Goal: Information Seeking & Learning: Learn about a topic

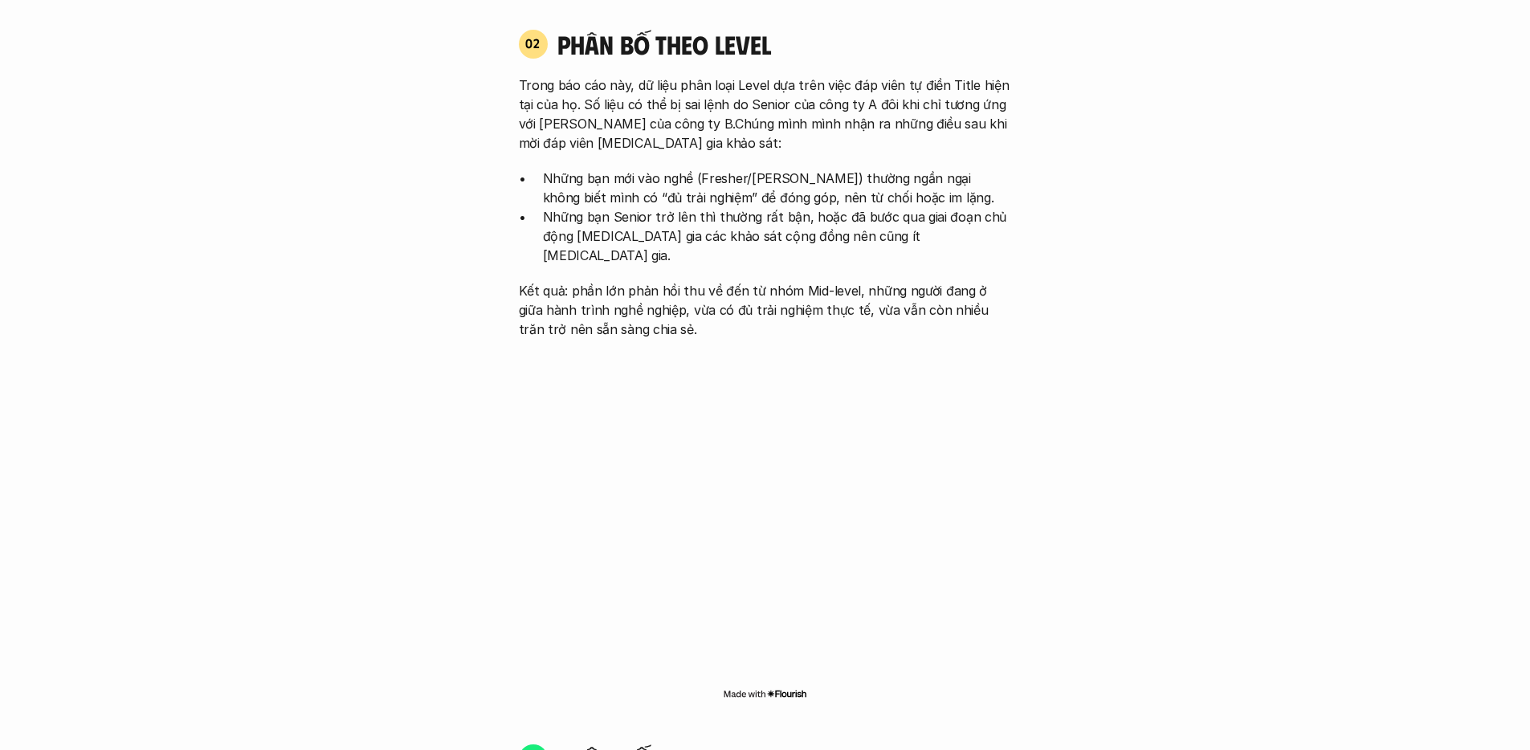
scroll to position [970, 0]
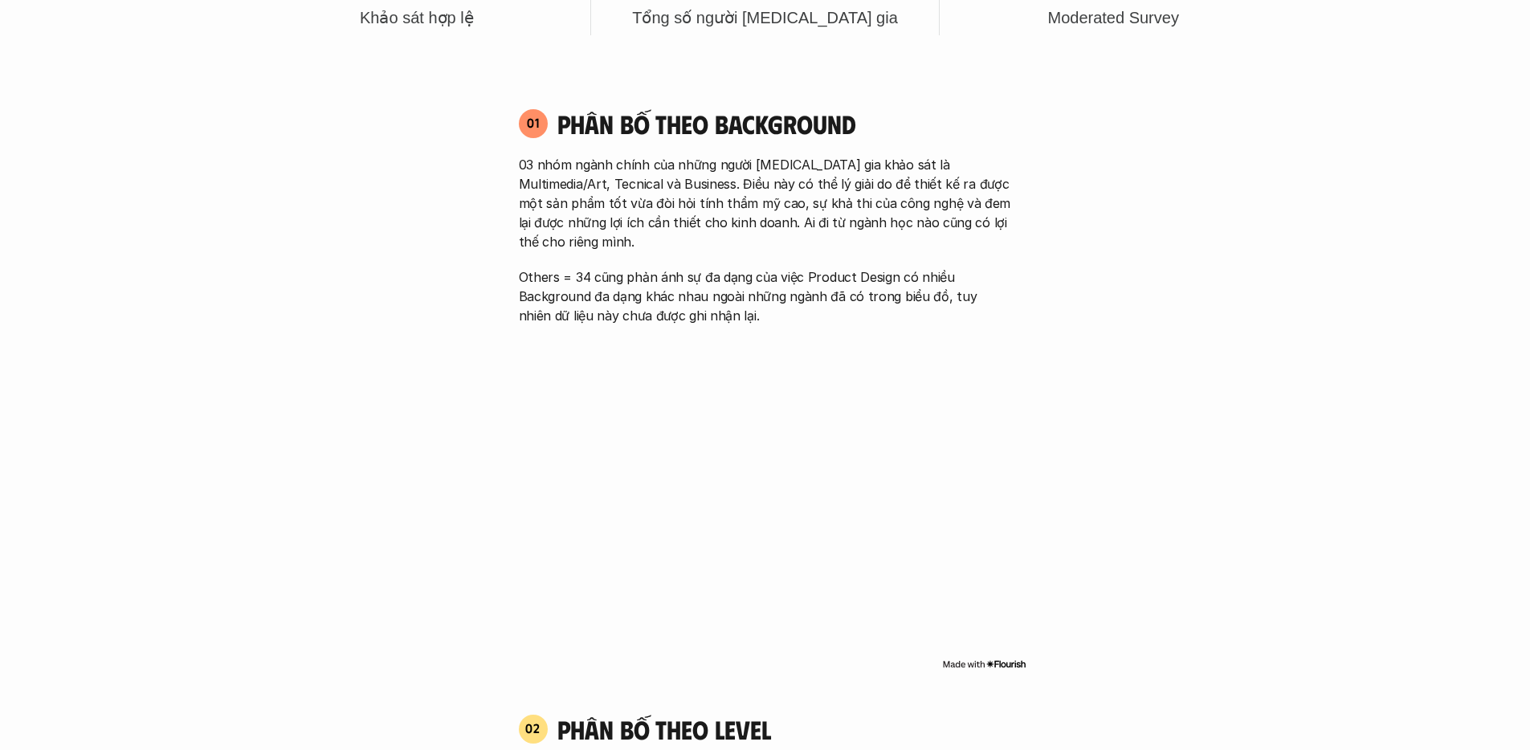
scroll to position [1083, 0]
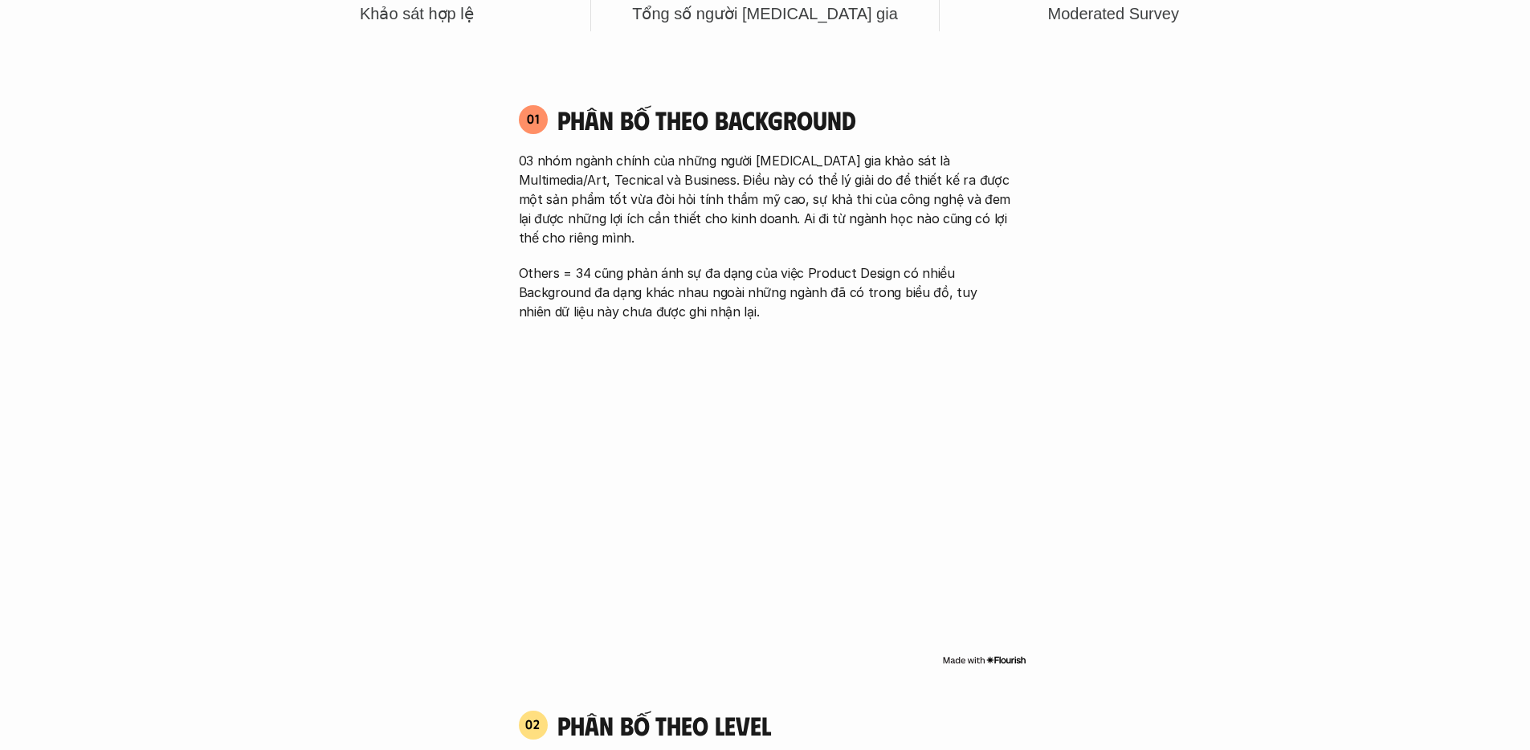
drag, startPoint x: 1317, startPoint y: 165, endPoint x: 1332, endPoint y: 149, distance: 22.7
drag, startPoint x: 1212, startPoint y: 315, endPoint x: 1202, endPoint y: 324, distance: 13.1
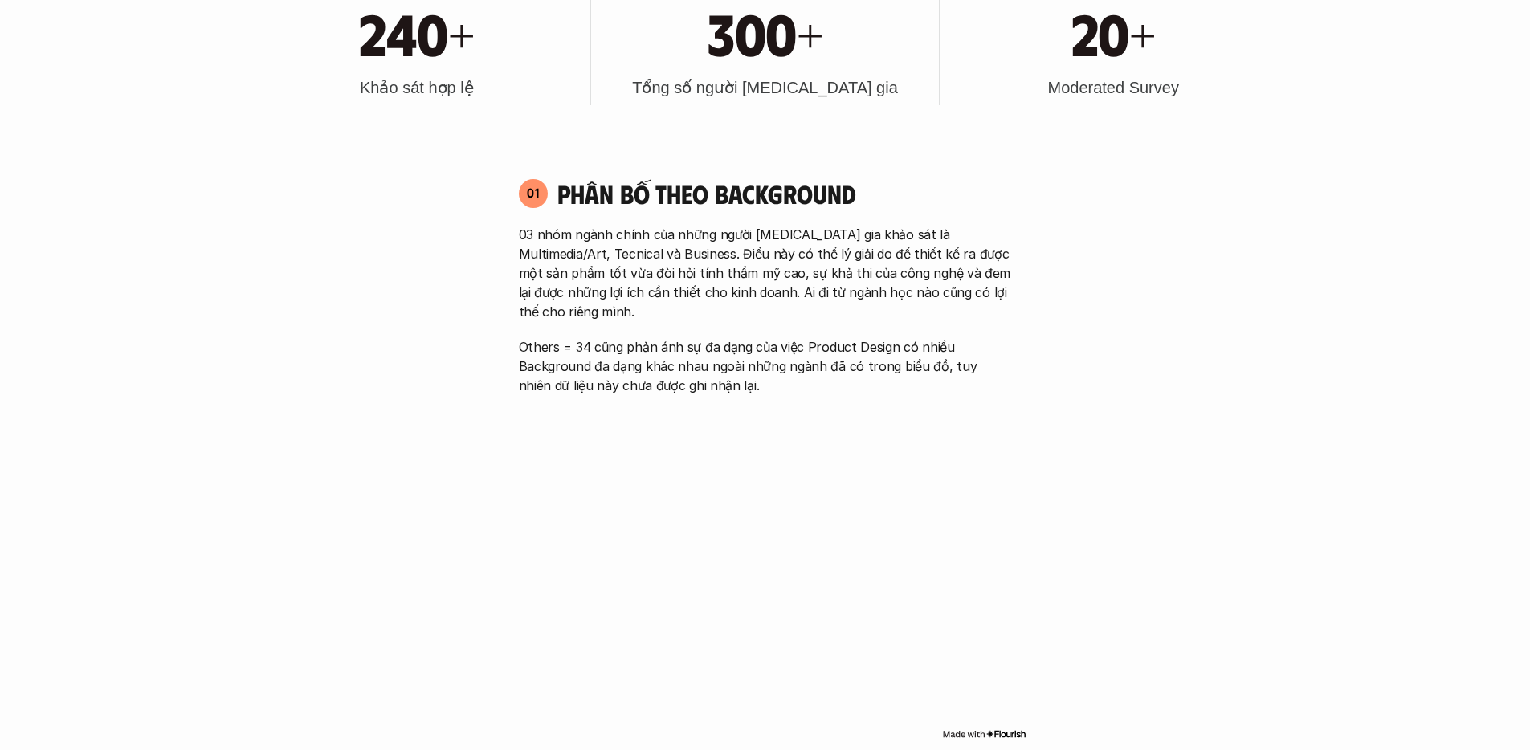
scroll to position [1089, 0]
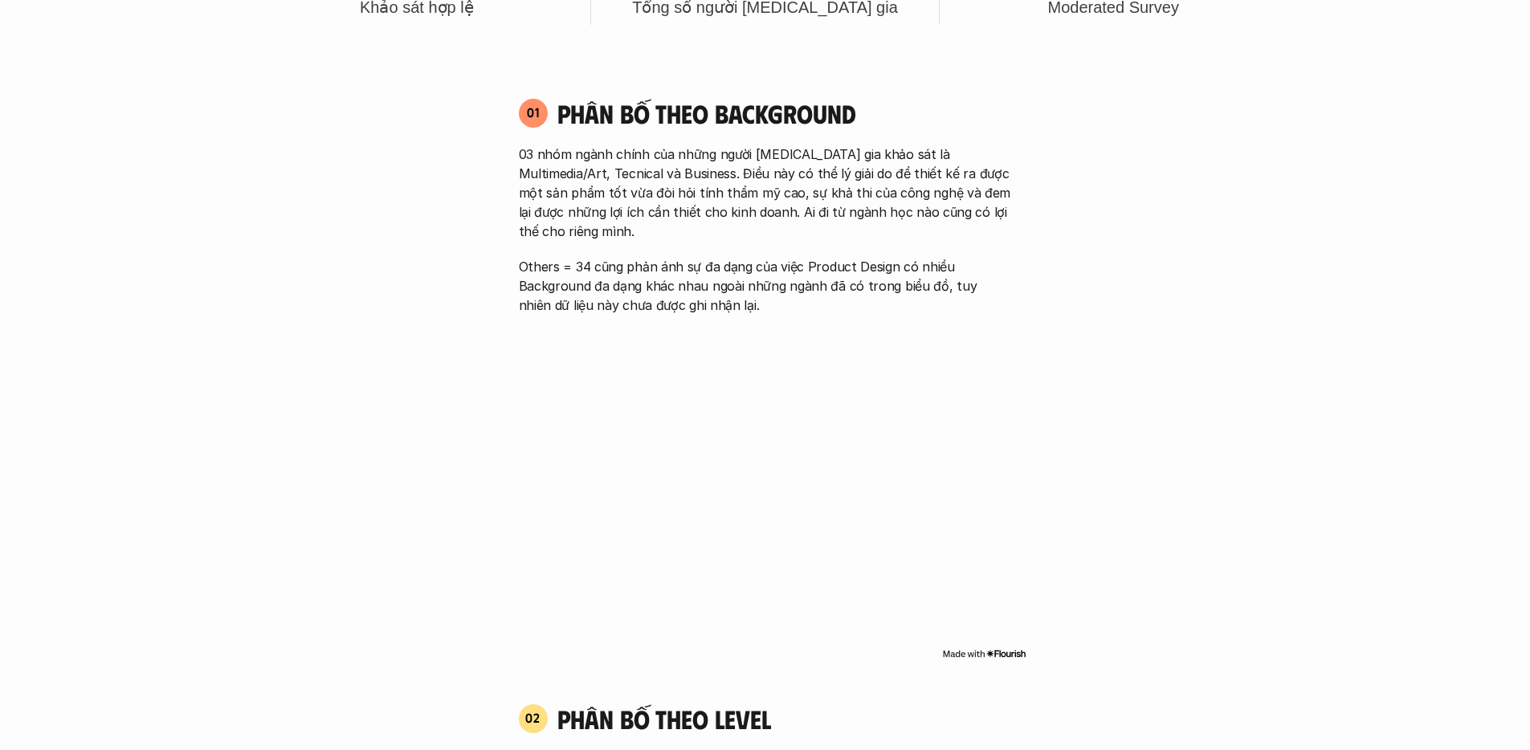
drag, startPoint x: 692, startPoint y: 194, endPoint x: 837, endPoint y: 195, distance: 145.4
click at [837, 195] on p "03 nhóm ngành chính của những người tham gia khảo sát là Multimedia/Art, Tecnic…" at bounding box center [765, 193] width 493 height 96
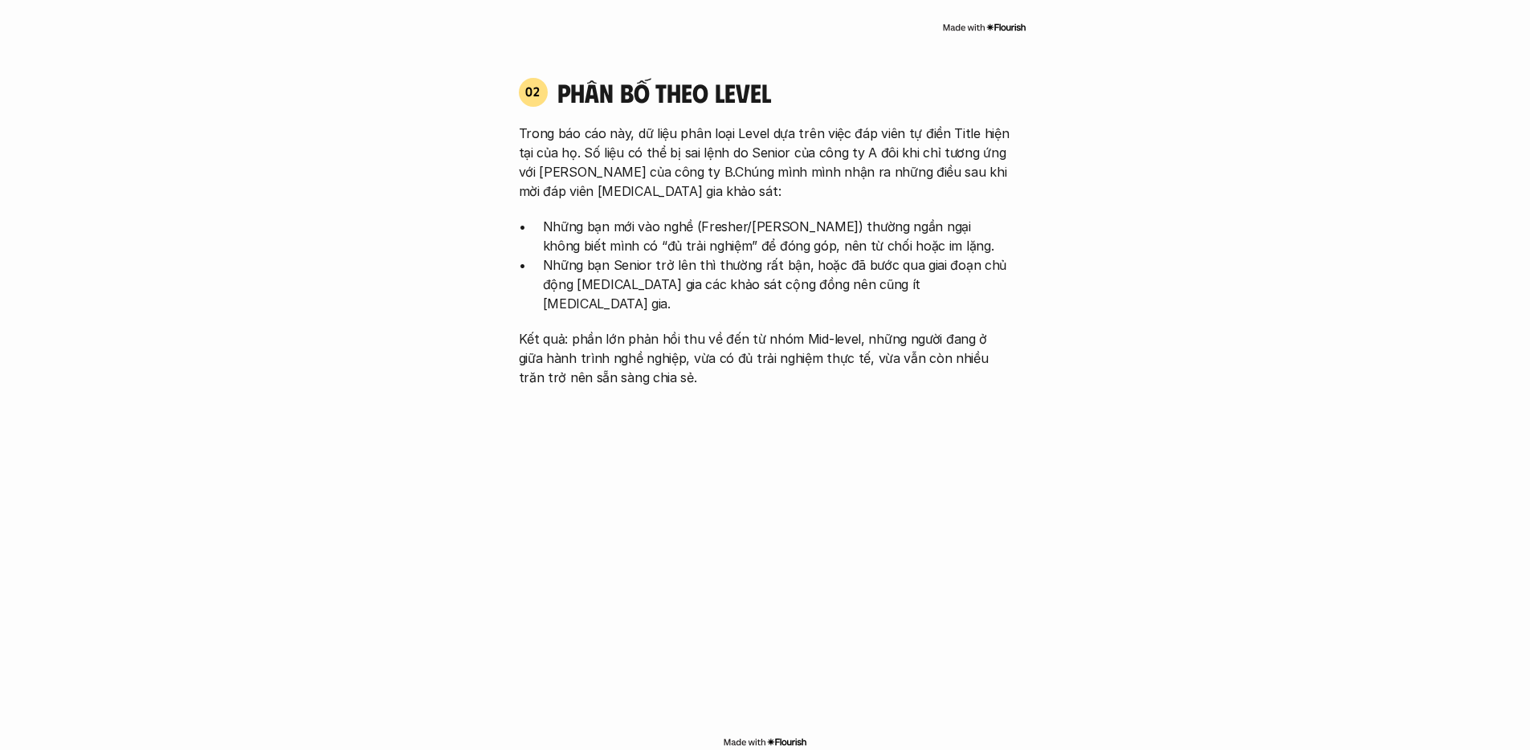
scroll to position [1725, 0]
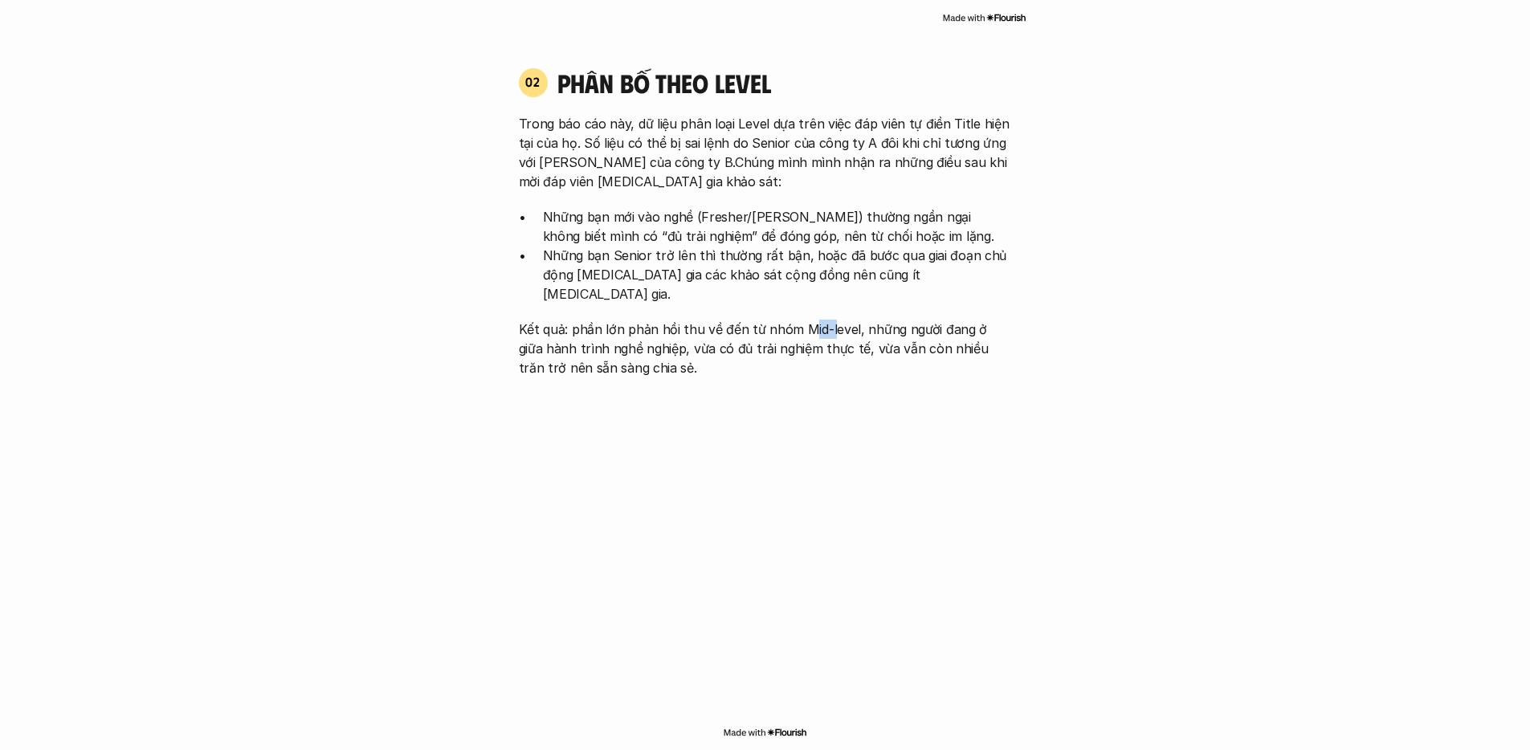
drag, startPoint x: 801, startPoint y: 288, endPoint x: 824, endPoint y: 288, distance: 23.3
click at [824, 320] on p "Kết quả: phần lớn phản hồi thu về đến từ nhóm Mid-level, những người đang ở giữ…" at bounding box center [765, 349] width 493 height 58
drag, startPoint x: 699, startPoint y: 304, endPoint x: 777, endPoint y: 304, distance: 77.9
click at [780, 320] on p "Kết quả: phần lớn phản hồi thu về đến từ nhóm Mid-level, những người đang ở giữ…" at bounding box center [765, 349] width 493 height 58
drag, startPoint x: 609, startPoint y: 332, endPoint x: 628, endPoint y: 332, distance: 19.3
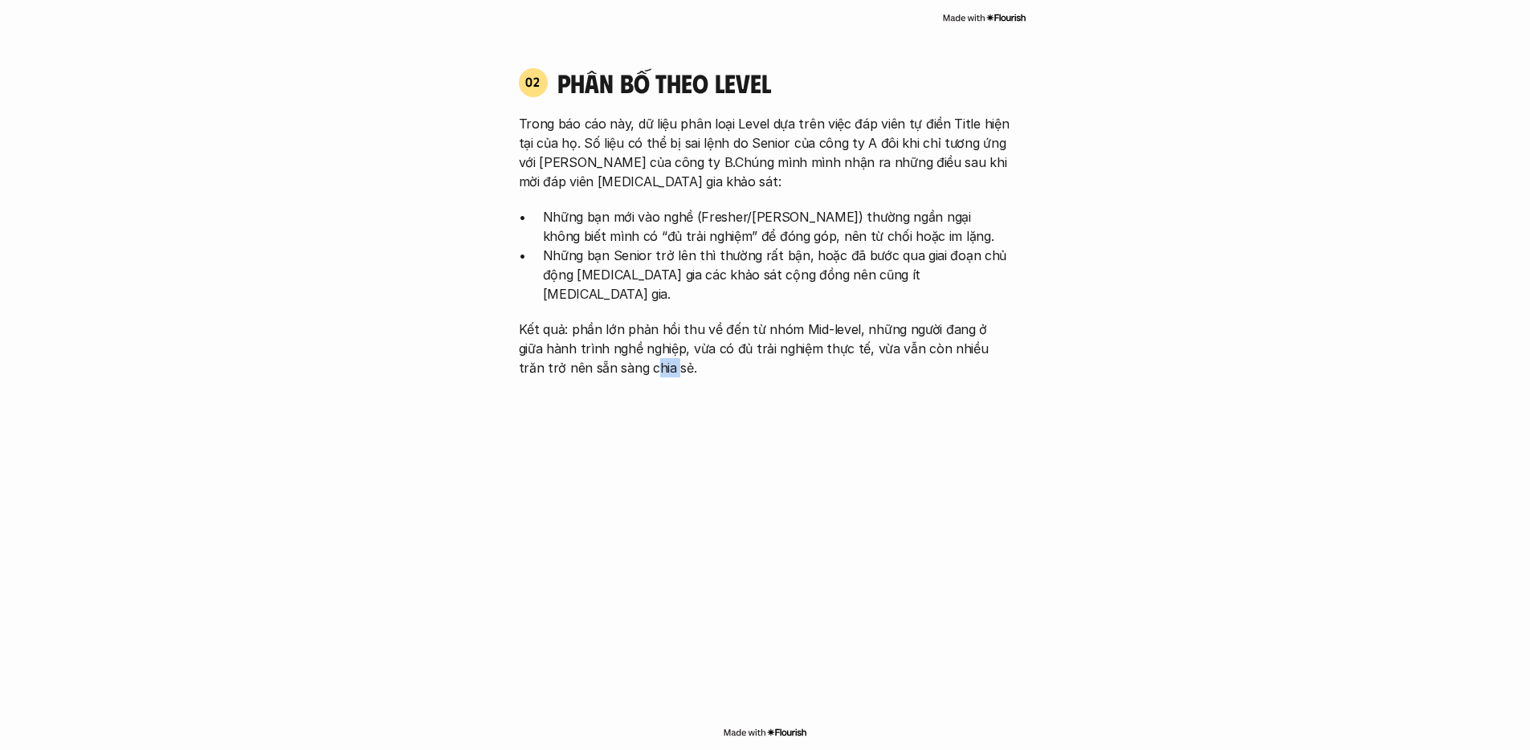
click at [628, 332] on p "Kết quả: phần lớn phản hồi thu về đến từ nhóm Mid-level, những người đang ở giữ…" at bounding box center [765, 349] width 493 height 58
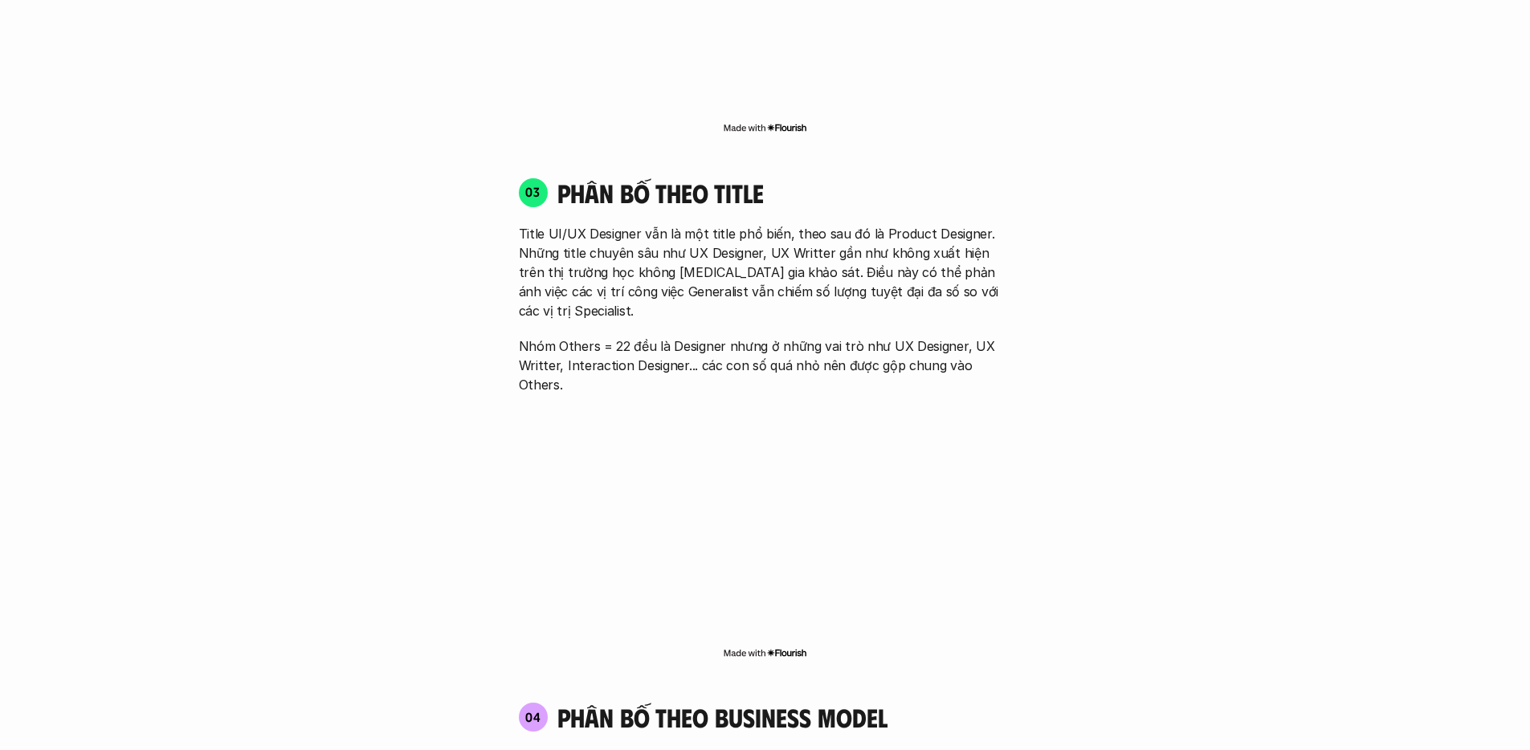
scroll to position [2360, 0]
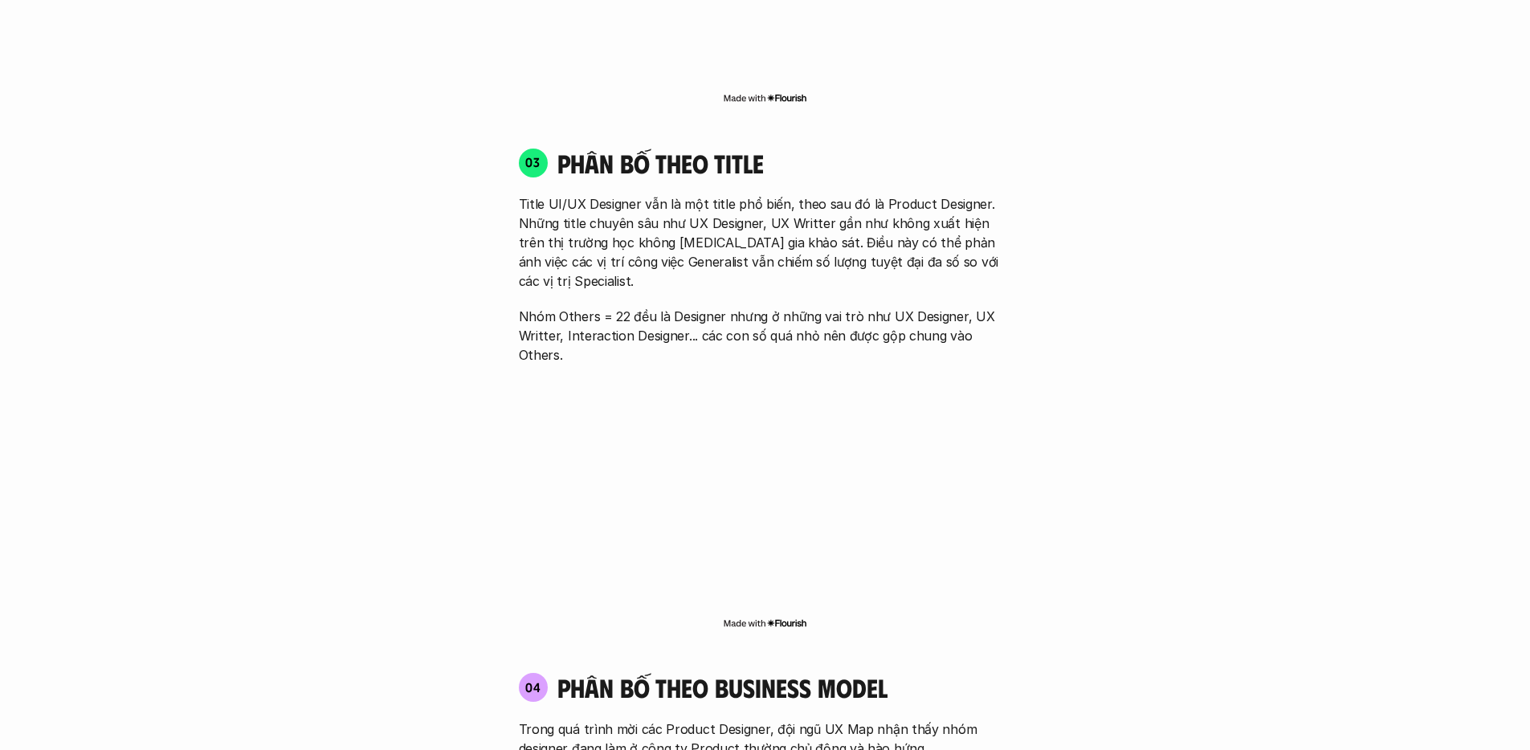
click at [1096, 325] on div "01 Phân bố theo background 03 nhóm ngành chính của những người tham gia khảo sá…" at bounding box center [765, 279] width 1028 height 2938
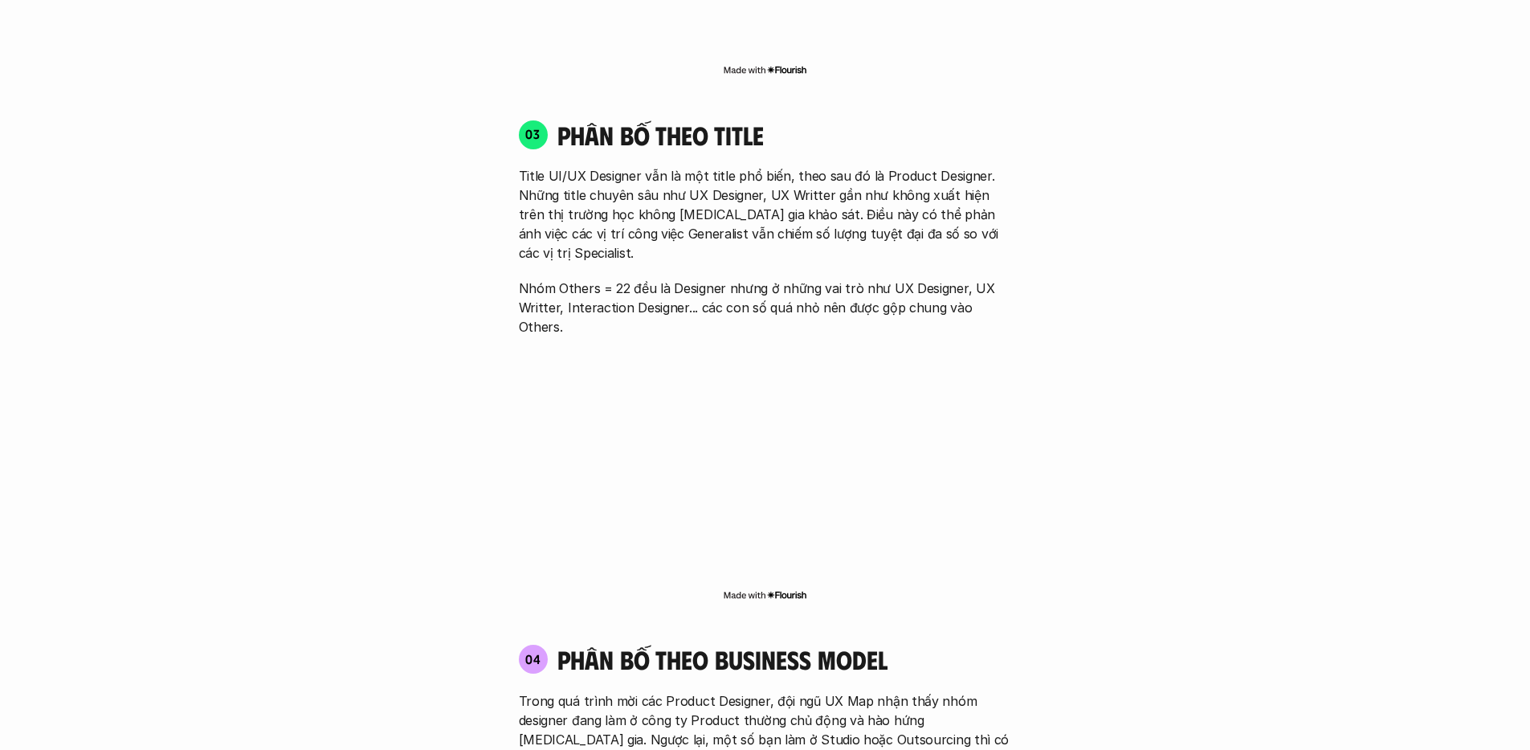
scroll to position [2392, 0]
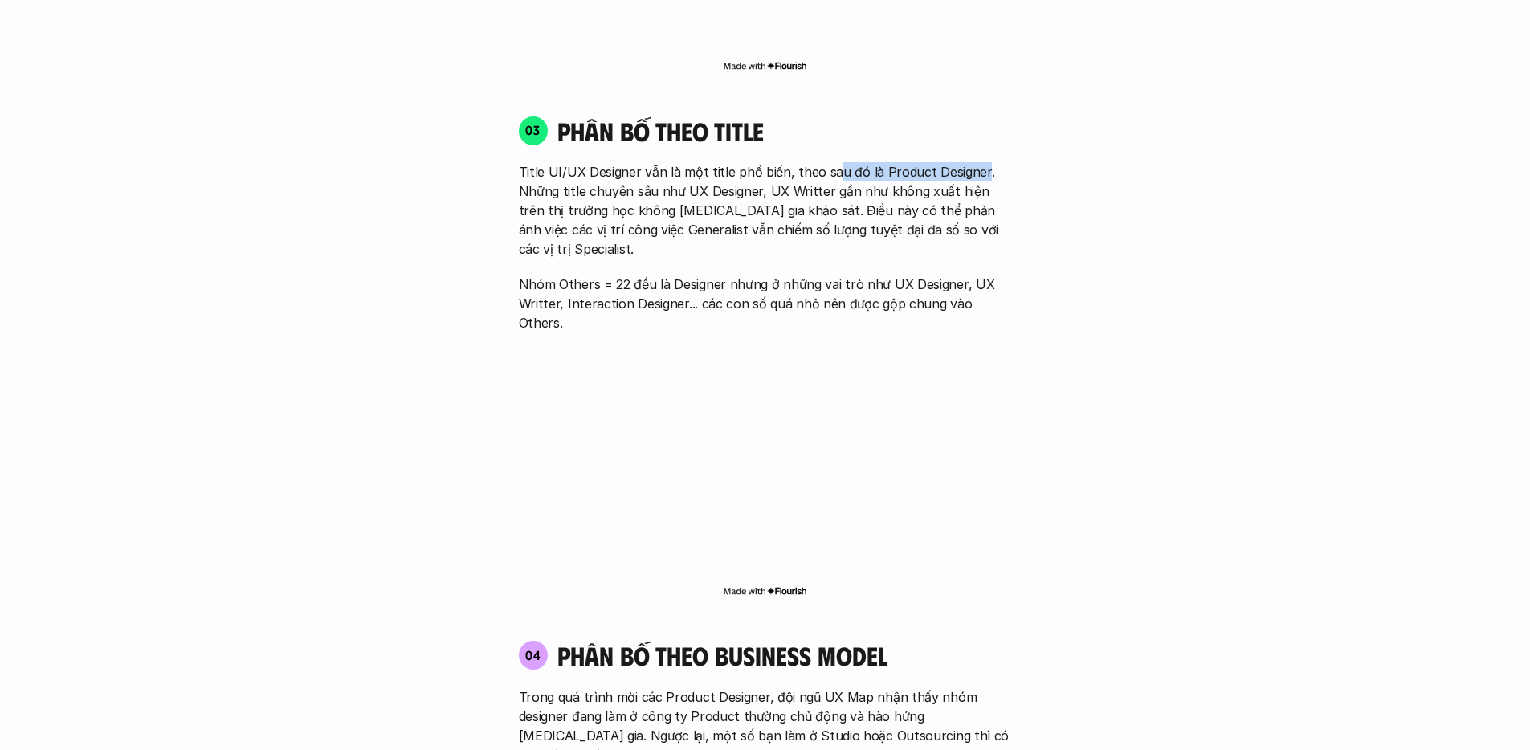
drag, startPoint x: 827, startPoint y: 133, endPoint x: 973, endPoint y: 131, distance: 146.2
click at [973, 162] on p "Title UI/UX Designer vẫn là một title phổ biến, theo sau đó là Product Designer…" at bounding box center [765, 210] width 493 height 96
click at [845, 208] on div "Title UI/UX Designer vẫn là một title phổ biến, theo sau đó là Product Designer…" at bounding box center [765, 247] width 493 height 170
drag, startPoint x: 621, startPoint y: 178, endPoint x: 764, endPoint y: 178, distance: 143.0
click at [764, 178] on p "Title UI/UX Designer vẫn là một title phổ biến, theo sau đó là Product Designer…" at bounding box center [765, 210] width 493 height 96
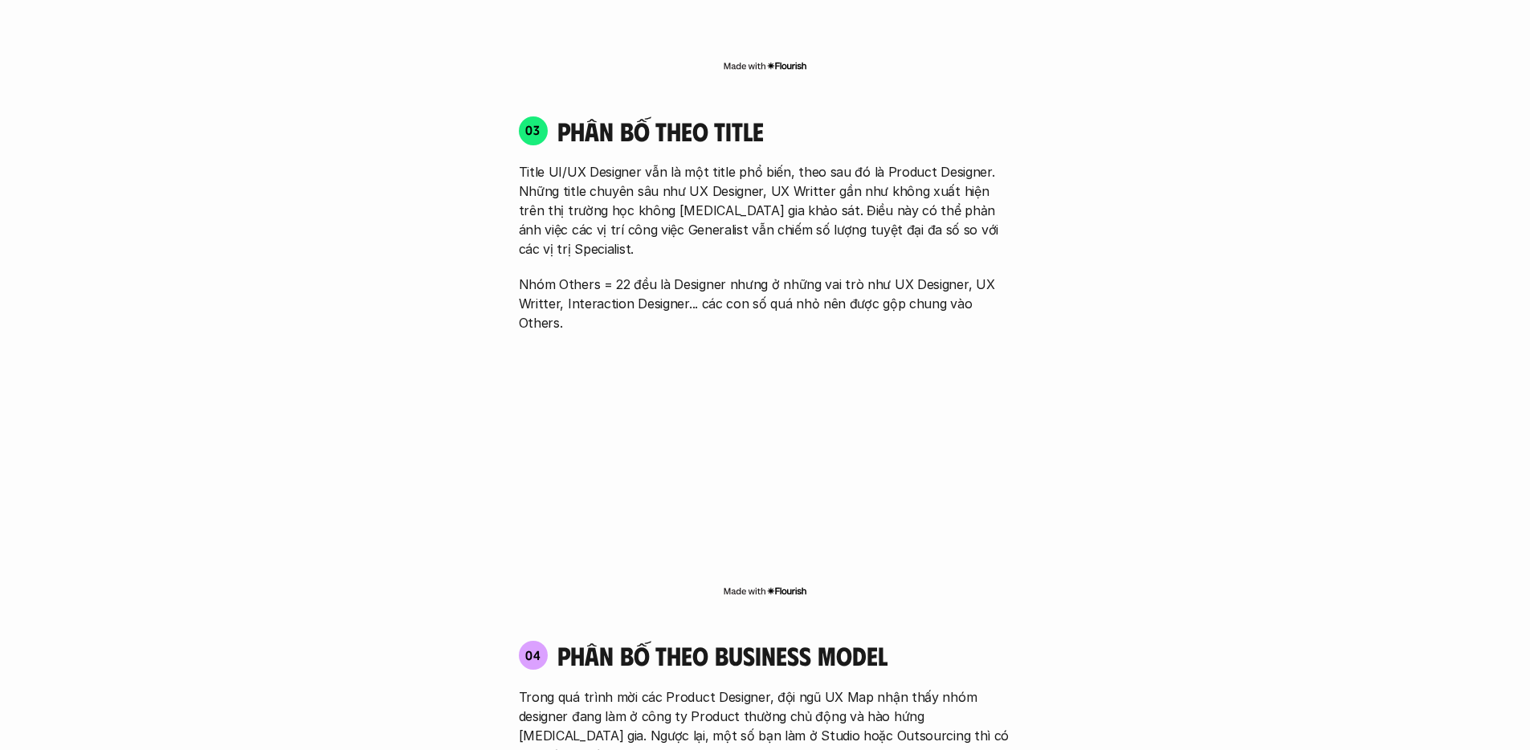
click at [864, 165] on p "Title UI/UX Designer vẫn là một title phổ biến, theo sau đó là Product Designer…" at bounding box center [765, 210] width 493 height 96
click at [606, 186] on p "Title UI/UX Designer vẫn là một title phổ biến, theo sau đó là Product Designer…" at bounding box center [765, 210] width 493 height 96
click at [804, 192] on p "Title UI/UX Designer vẫn là một title phổ biến, theo sau đó là Product Designer…" at bounding box center [765, 210] width 493 height 96
drag, startPoint x: 786, startPoint y: 190, endPoint x: 1011, endPoint y: 192, distance: 224.9
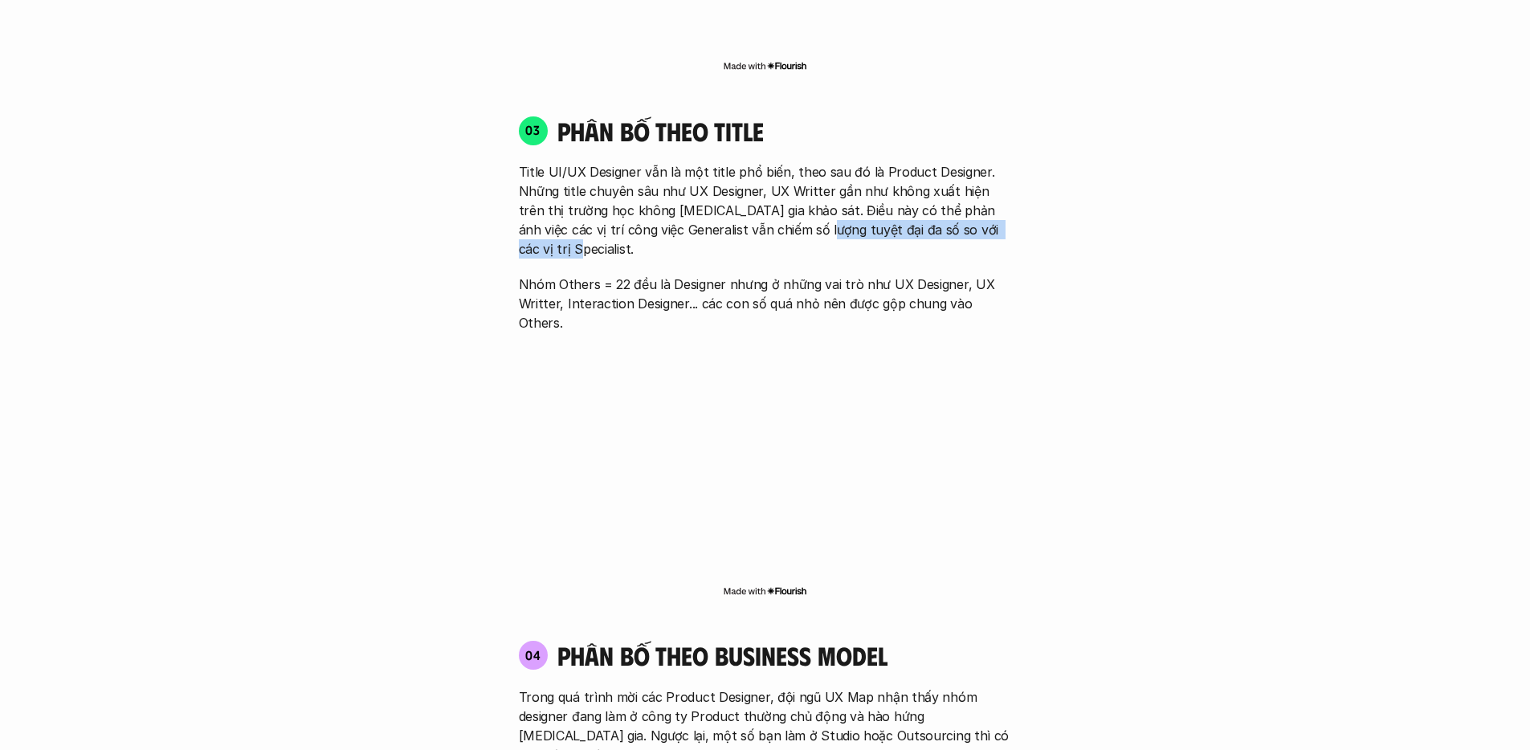
click at [1011, 193] on p "Title UI/UX Designer vẫn là một title phổ biến, theo sau đó là Product Designer…" at bounding box center [765, 210] width 493 height 96
click at [1053, 263] on div "01 Phân bố theo background 03 nhóm ngành chính của những người tham gia khảo sá…" at bounding box center [765, 247] width 1028 height 2938
drag, startPoint x: 582, startPoint y: 228, endPoint x: 627, endPoint y: 228, distance: 45.0
click at [627, 275] on p "Nhóm Others = 22 đều là Designer nhưng ở những vai trò như UX Designer, UX Writ…" at bounding box center [765, 304] width 493 height 58
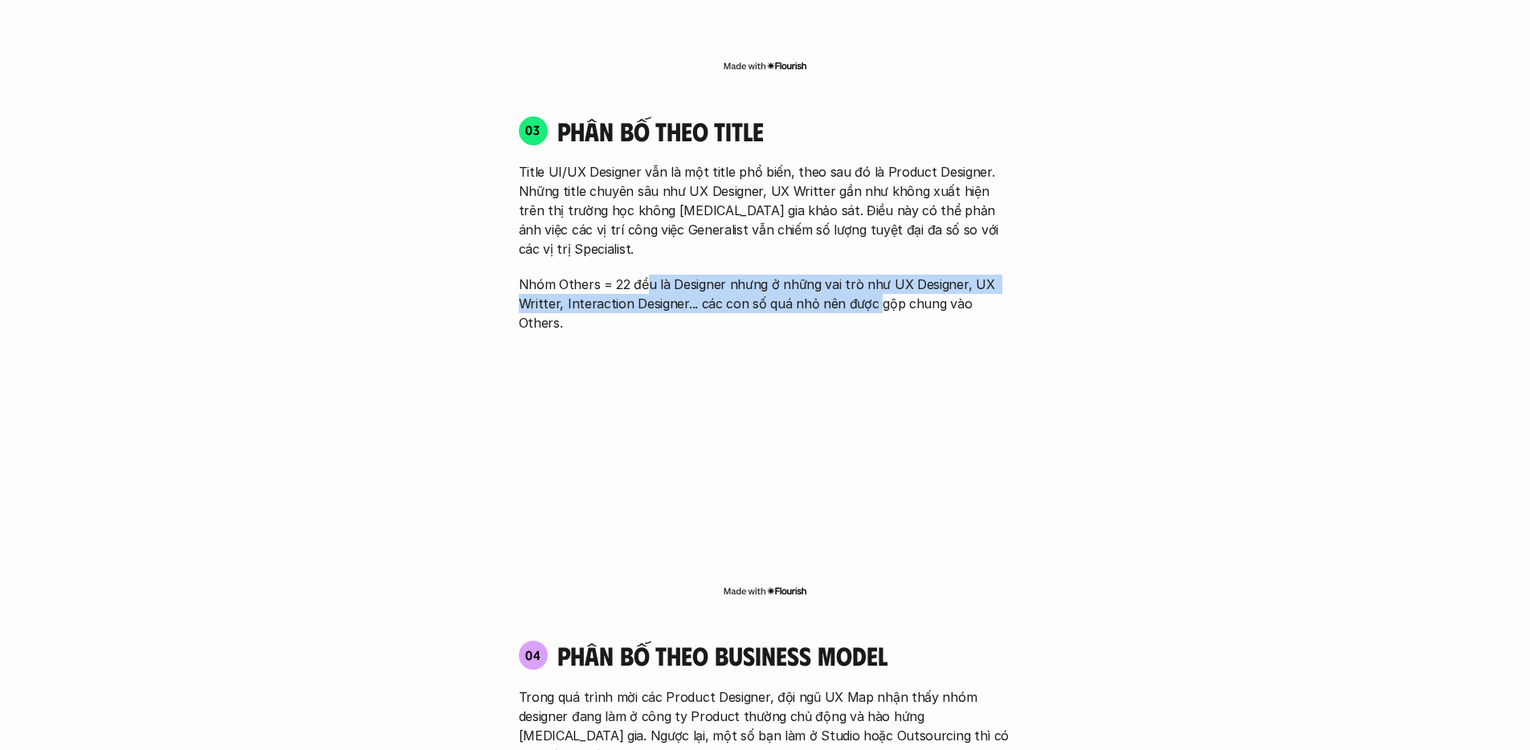
drag, startPoint x: 648, startPoint y: 226, endPoint x: 876, endPoint y: 239, distance: 227.7
click at [876, 275] on p "Nhóm Others = 22 đều là Designer nhưng ở những vai trò như UX Designer, UX Writ…" at bounding box center [765, 304] width 493 height 58
click at [936, 275] on p "Nhóm Others = 22 đều là Designer nhưng ở những vai trò như UX Designer, UX Writ…" at bounding box center [765, 304] width 493 height 58
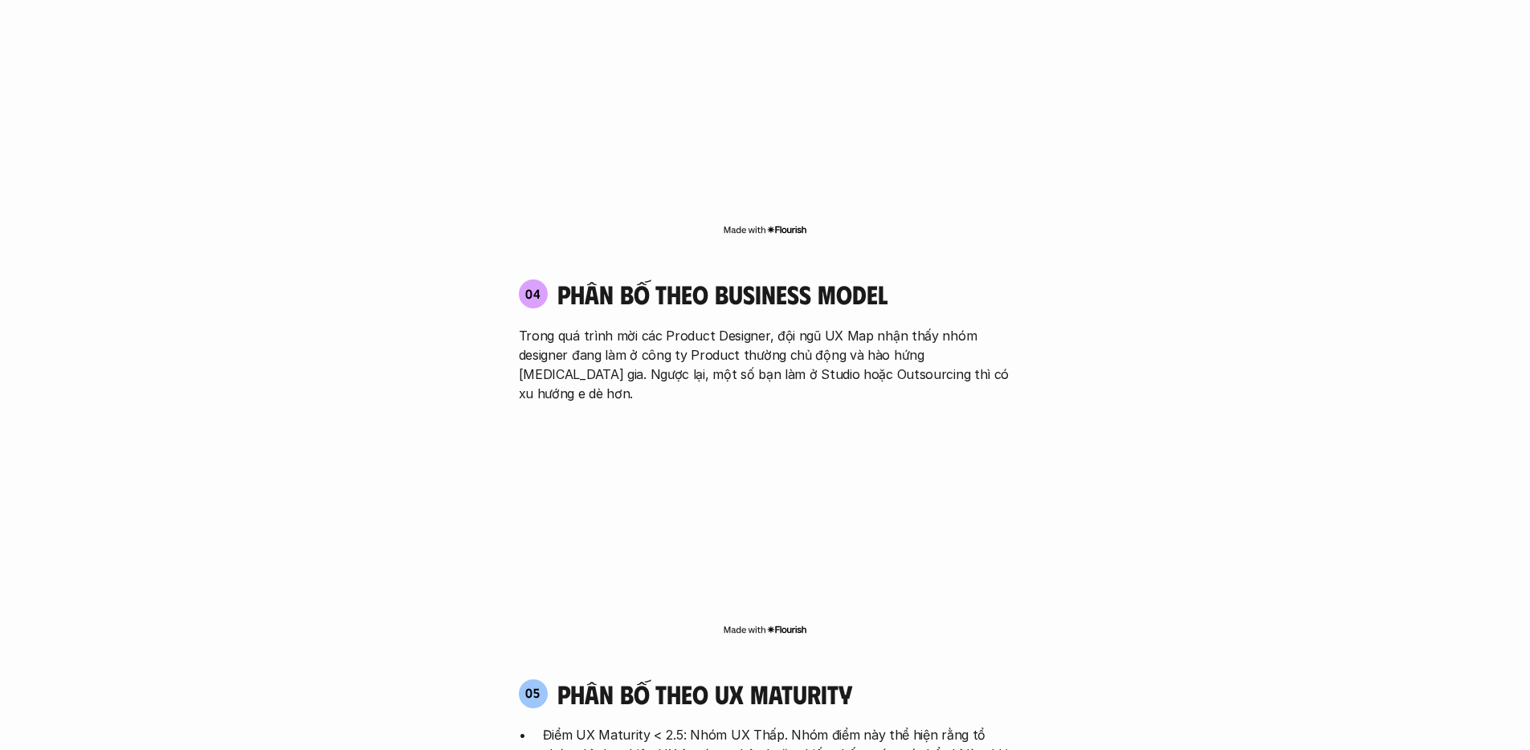
scroll to position [2811, 0]
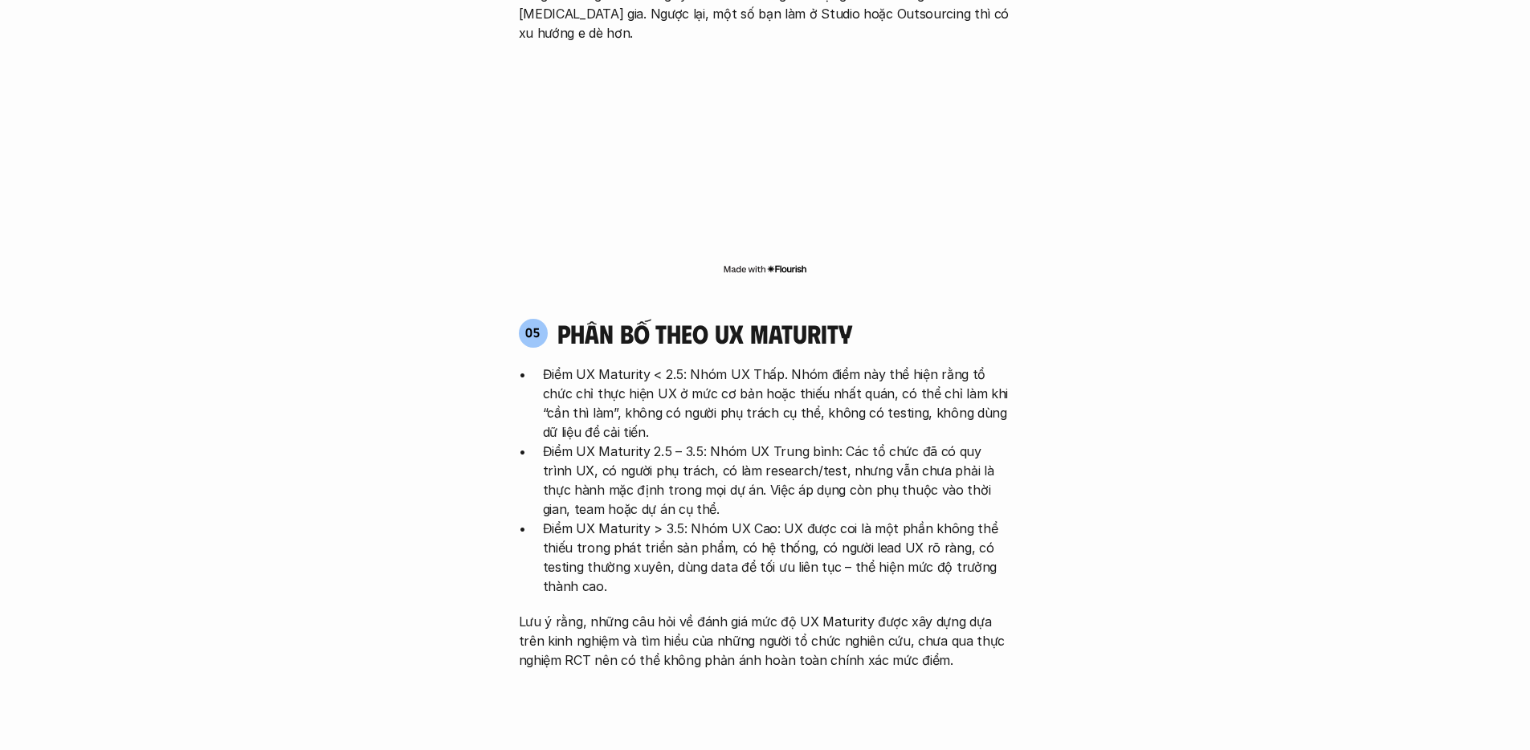
scroll to position [3146, 0]
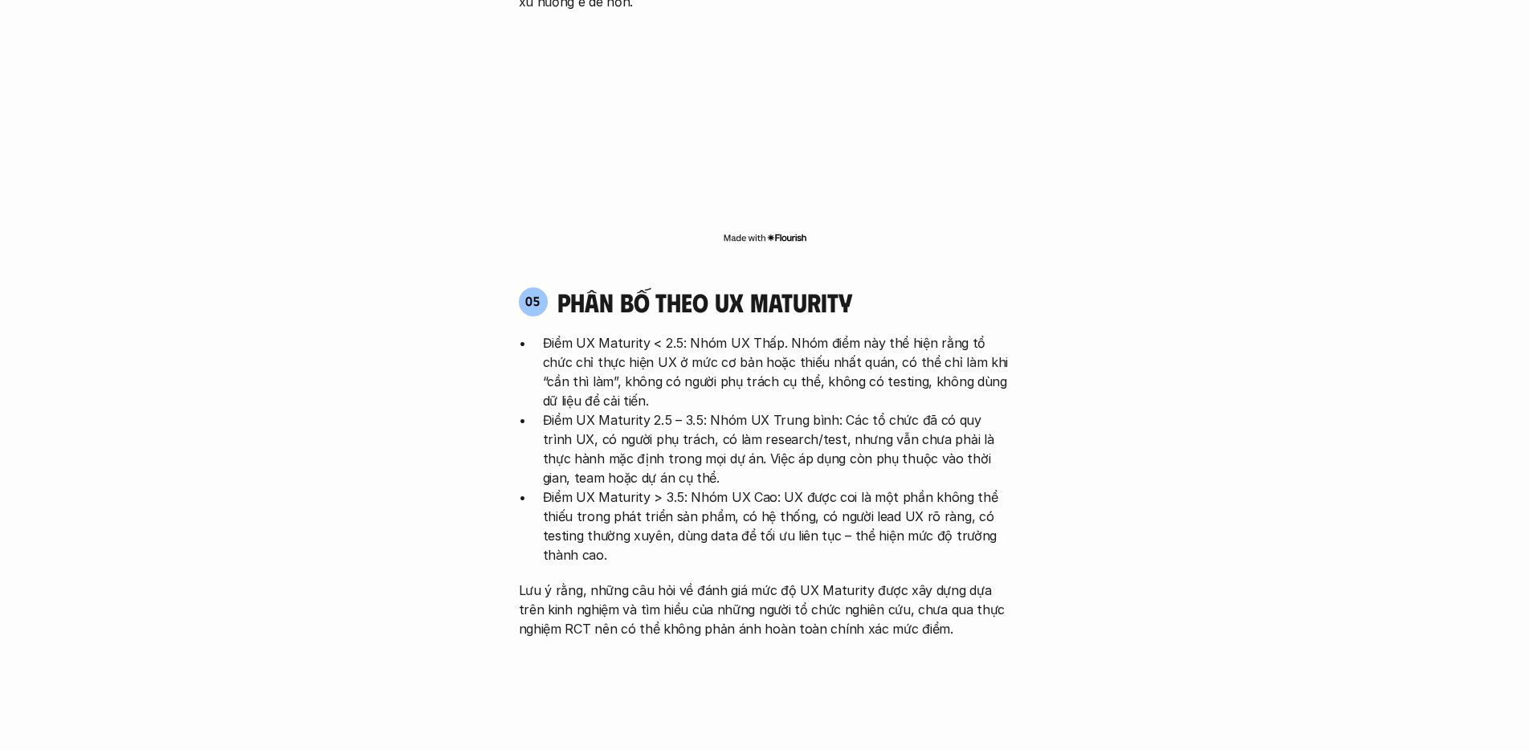
click at [803, 287] on h4 "phân bố theo ux maturity" at bounding box center [704, 302] width 295 height 31
click at [793, 167] on div at bounding box center [793, 167] width 0 height 0
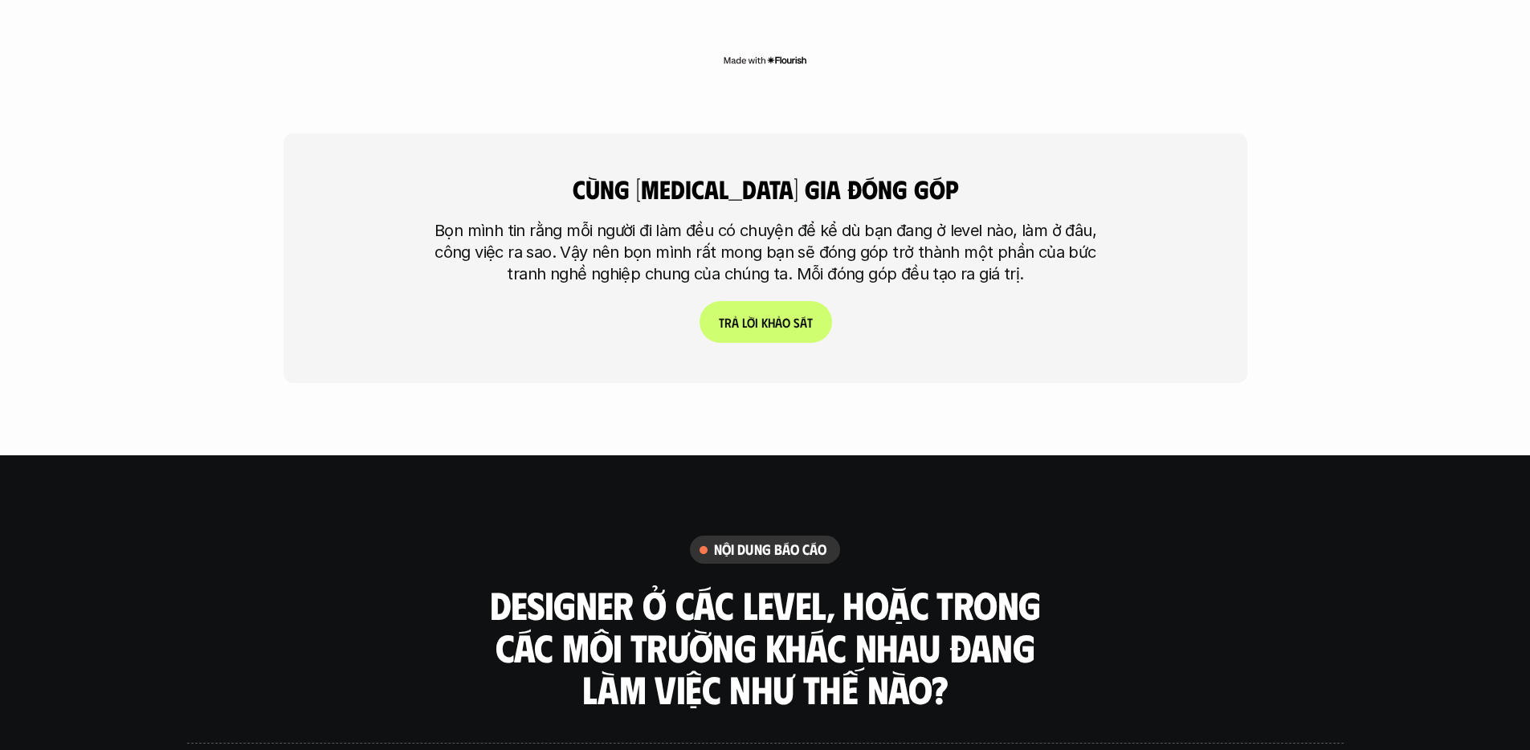
scroll to position [4014, 0]
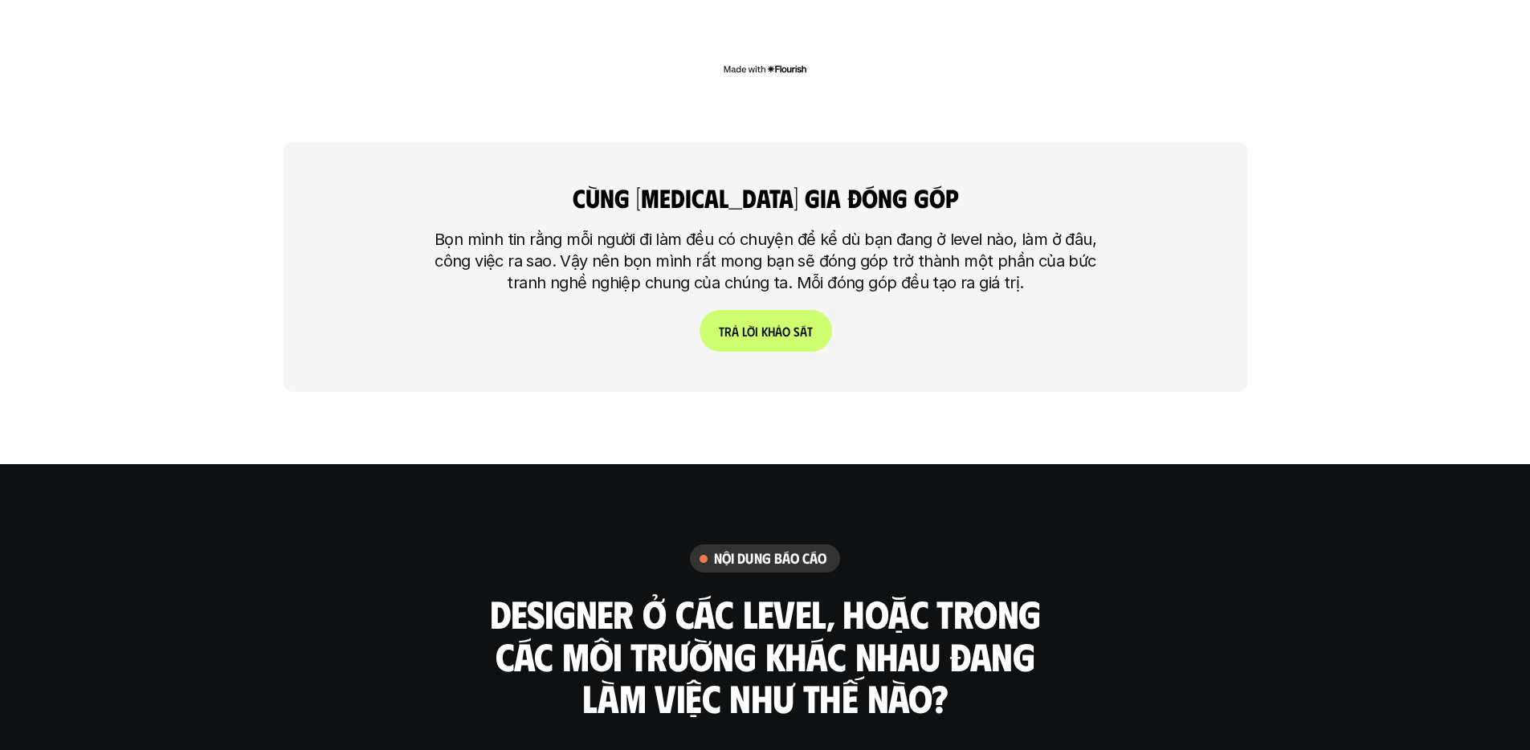
click at [756, 310] on link "T r ả l ờ i k h ả o s á t" at bounding box center [765, 331] width 133 height 42
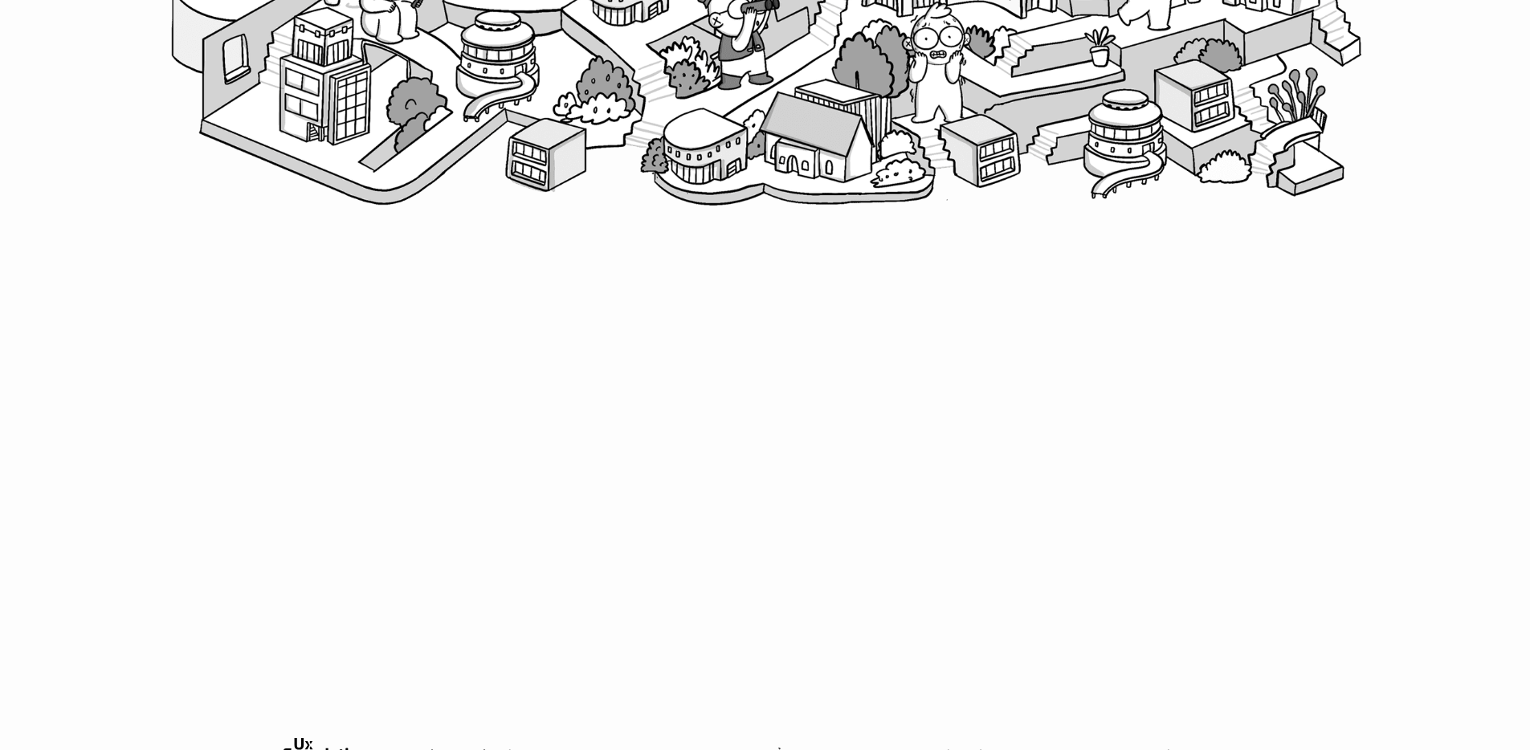
scroll to position [809, 0]
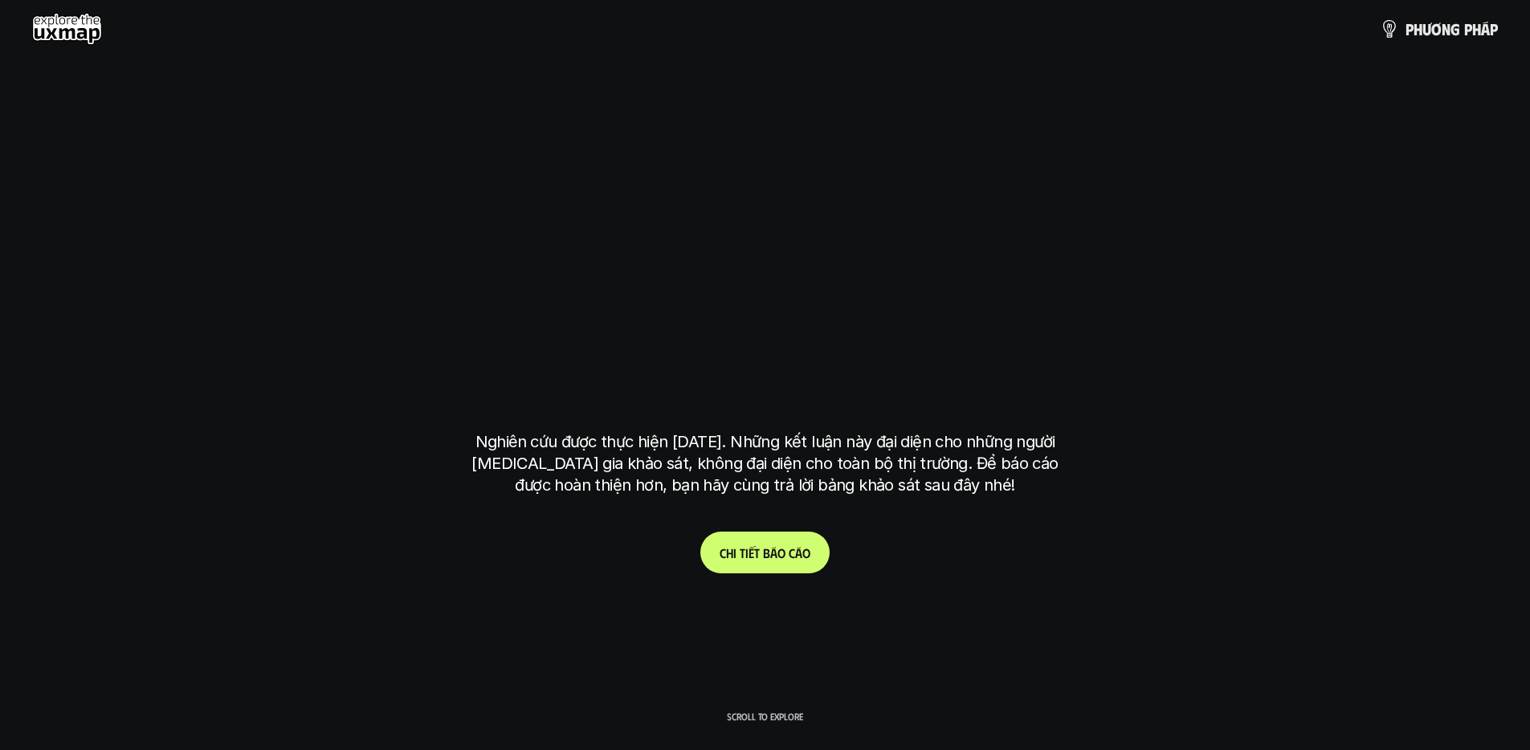
scroll to position [4382, 0]
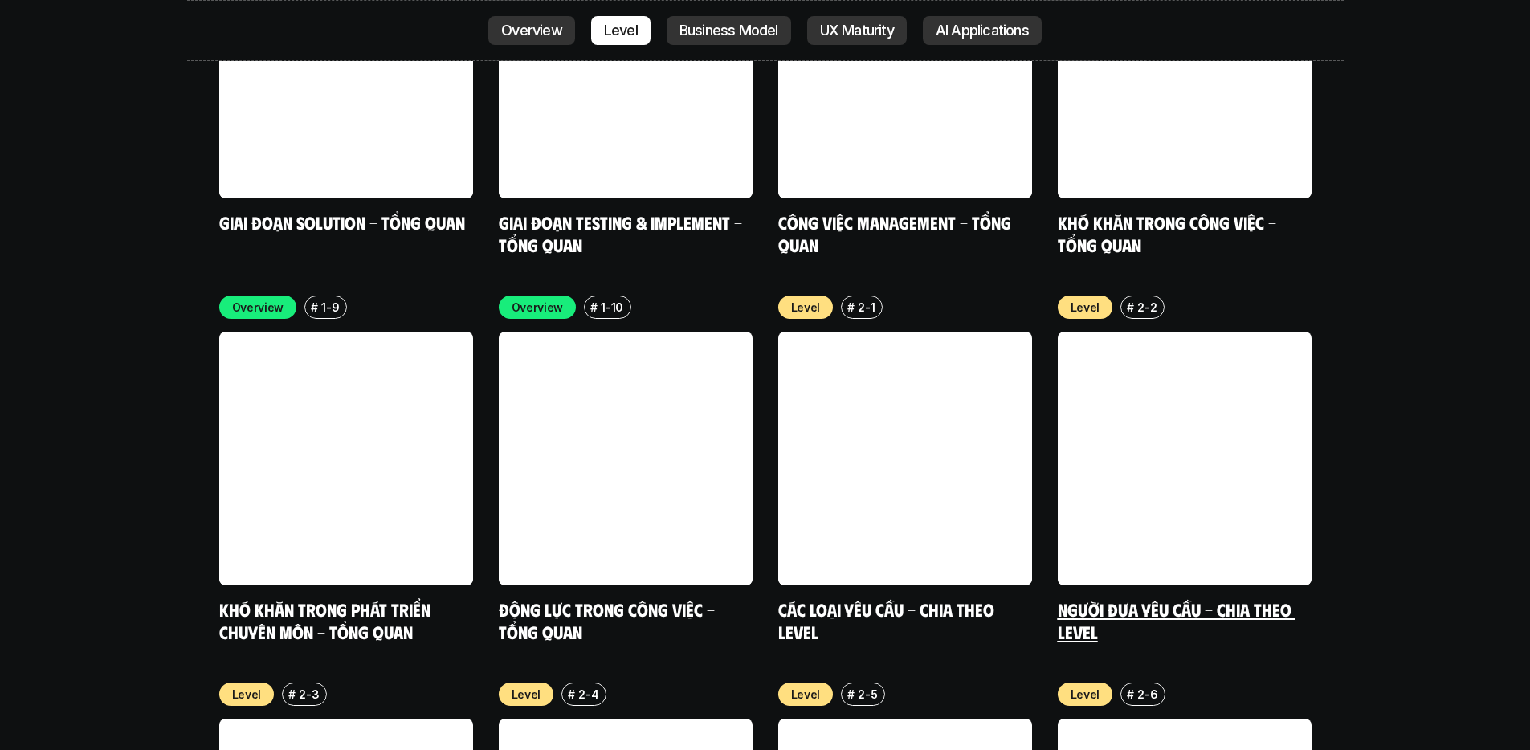
scroll to position [5382, 0]
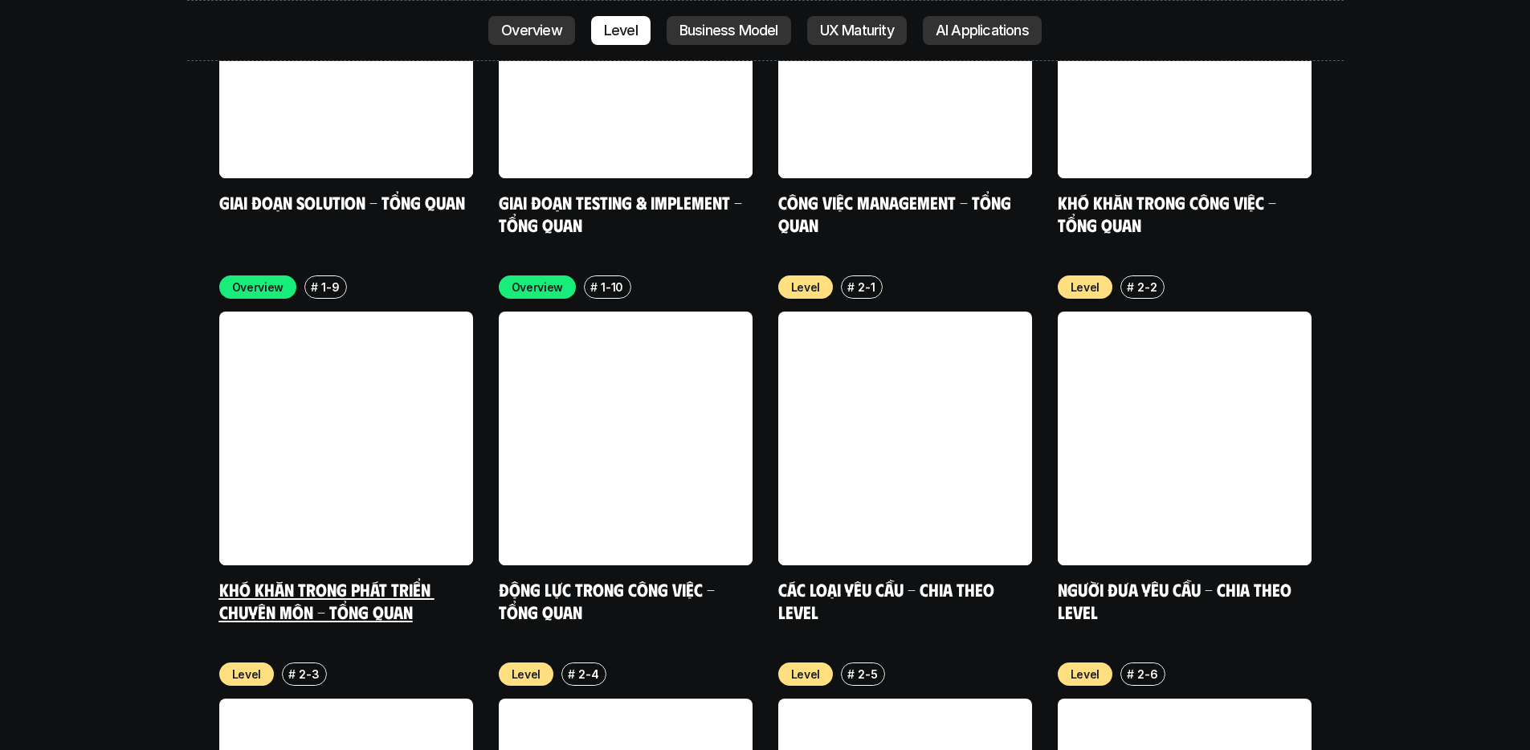
click at [416, 373] on link at bounding box center [346, 439] width 254 height 254
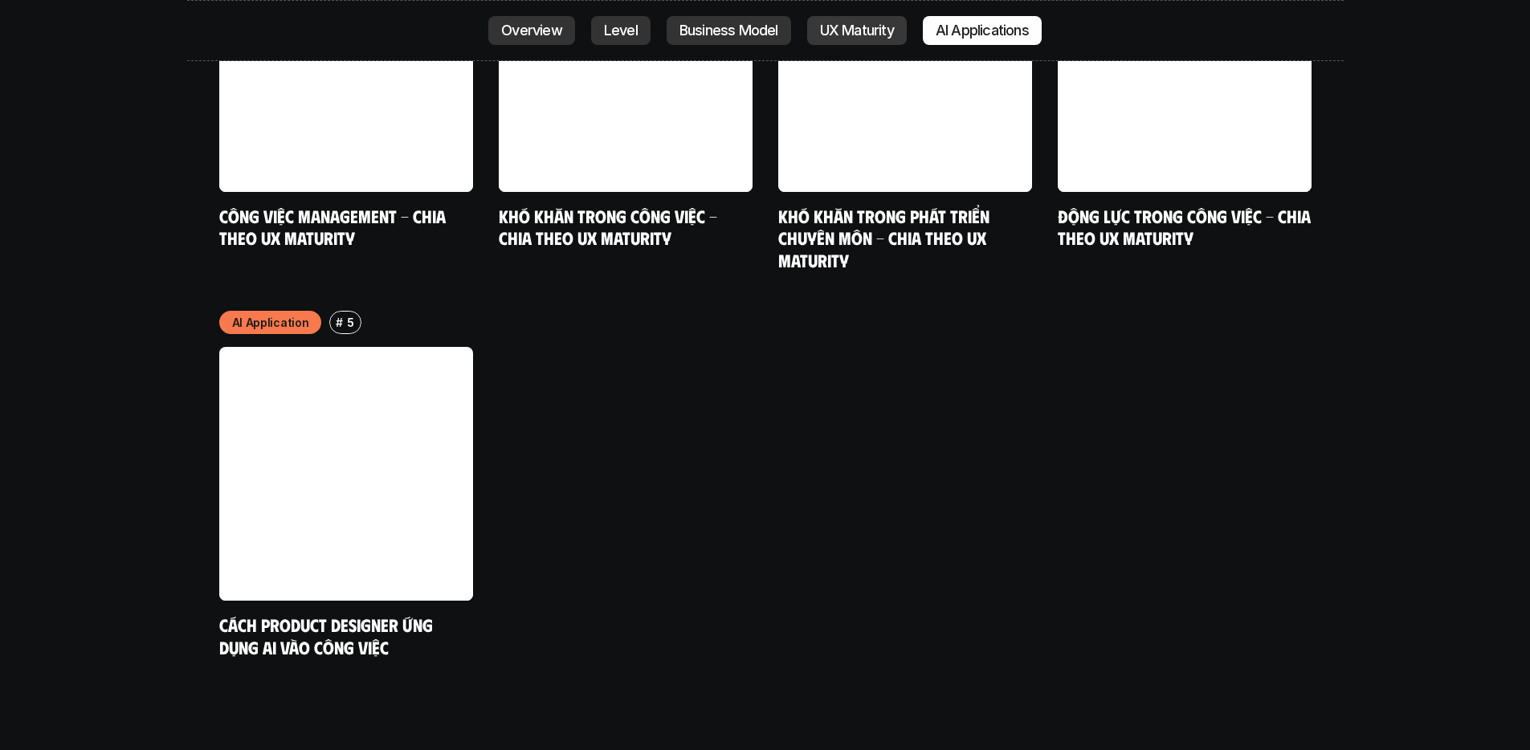
scroll to position [8489, 0]
